Goal: Navigation & Orientation: Find specific page/section

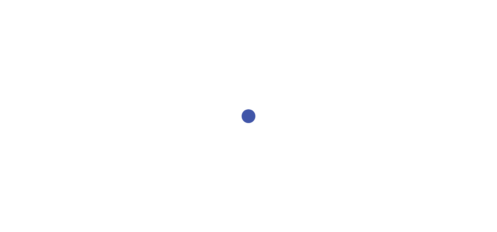
select select "2bed604d-1099-4043-b1bc-2365e8740244"
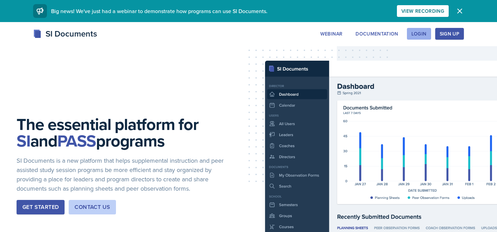
click at [417, 32] on div "Login" at bounding box center [418, 34] width 15 height 6
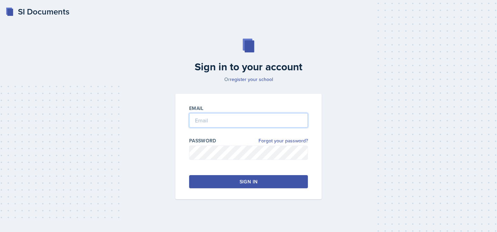
type input "[EMAIL_ADDRESS][DOMAIN_NAME]"
click at [245, 187] on button "Sign in" at bounding box center [248, 181] width 119 height 13
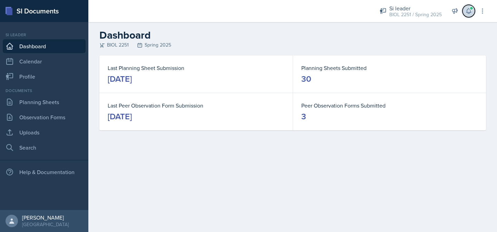
click at [467, 9] on icon at bounding box center [468, 11] width 4 height 5
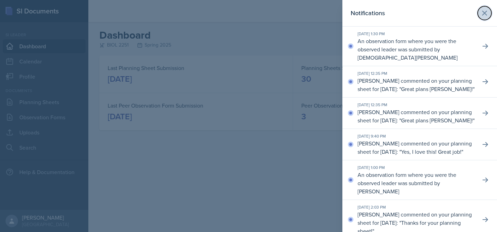
click at [482, 14] on icon at bounding box center [484, 13] width 8 height 8
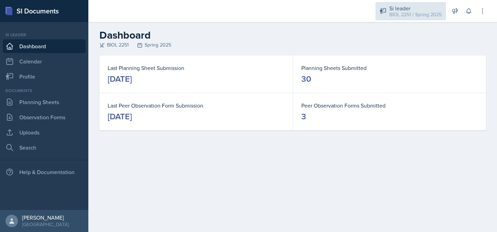
click at [406, 12] on div "BIOL 2251 / Spring 2025" at bounding box center [415, 14] width 52 height 7
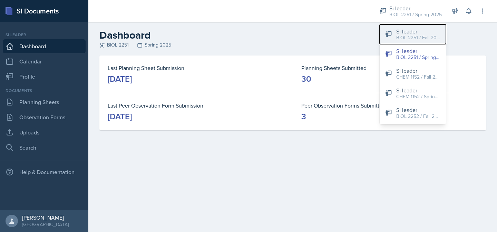
click at [398, 35] on div "BIOL 2251 / Fall 2025" at bounding box center [418, 37] width 44 height 7
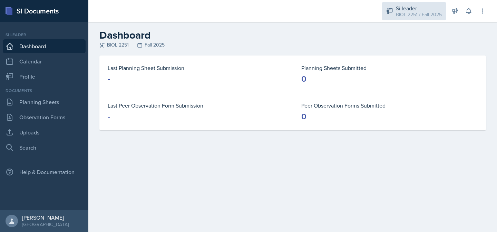
click at [422, 13] on div "BIOL 2251 / Fall 2025" at bounding box center [419, 14] width 46 height 7
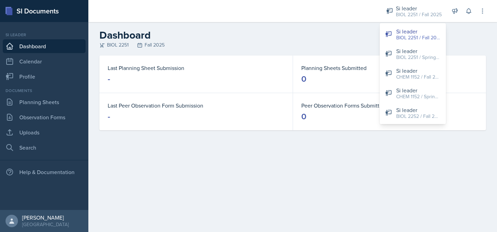
click at [317, 40] on h2 "Dashboard" at bounding box center [292, 35] width 386 height 12
